Goal: Information Seeking & Learning: Learn about a topic

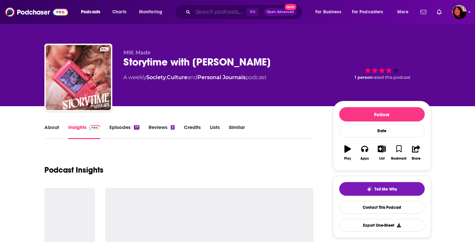
click at [200, 13] on input "Search podcasts, credits, & more..." at bounding box center [220, 12] width 54 height 10
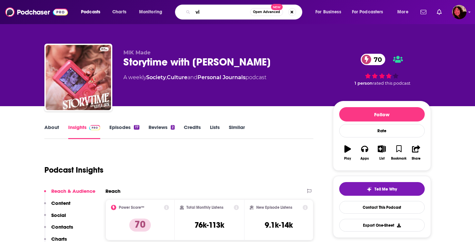
type input "v"
type input "burnt toas"
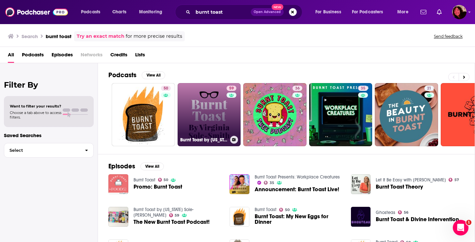
click at [215, 112] on link "59 Burnt Toast by [US_STATE] Sole-[PERSON_NAME]" at bounding box center [209, 114] width 63 height 63
